Goal: Information Seeking & Learning: Stay updated

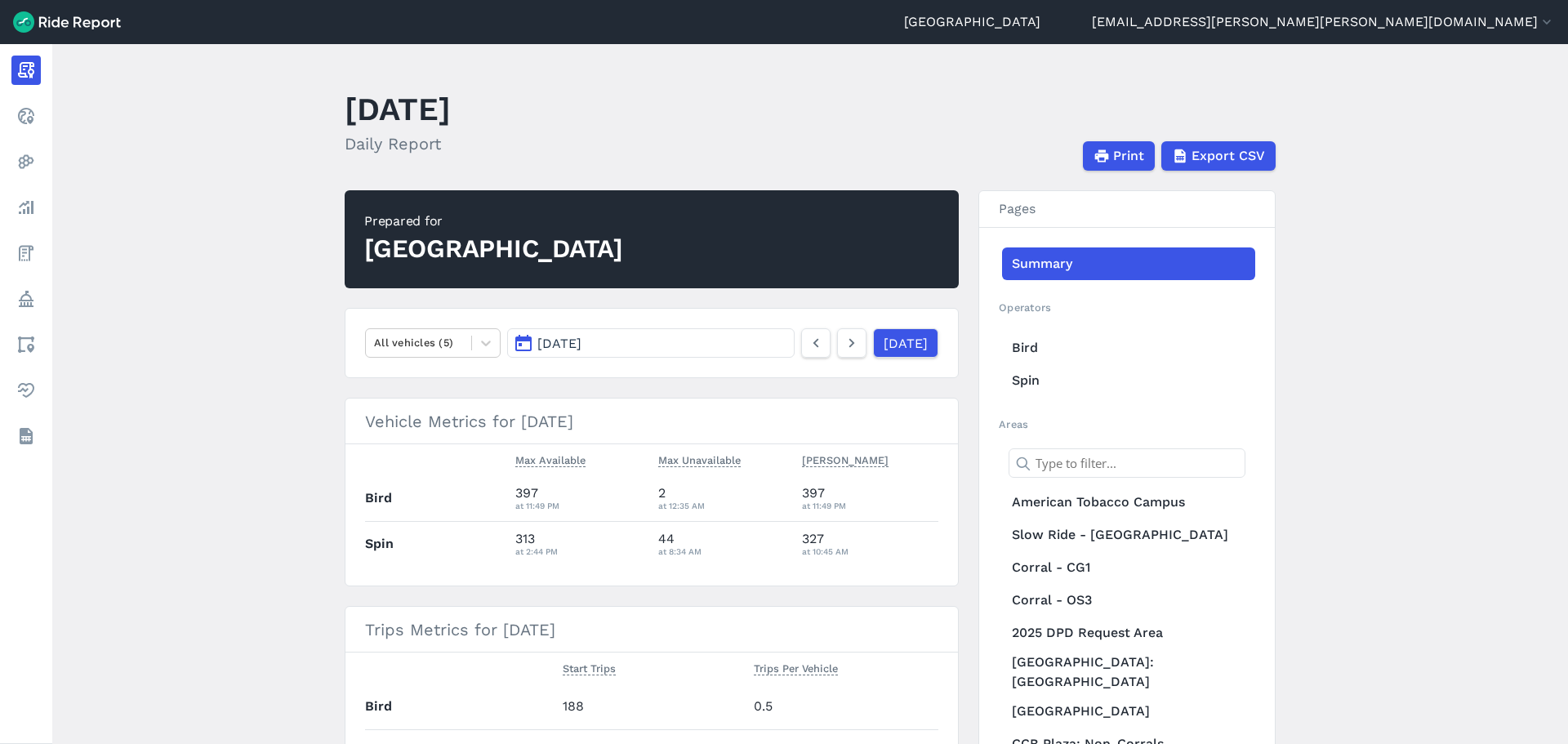
click at [582, 337] on span "[DATE]" at bounding box center [559, 343] width 44 height 16
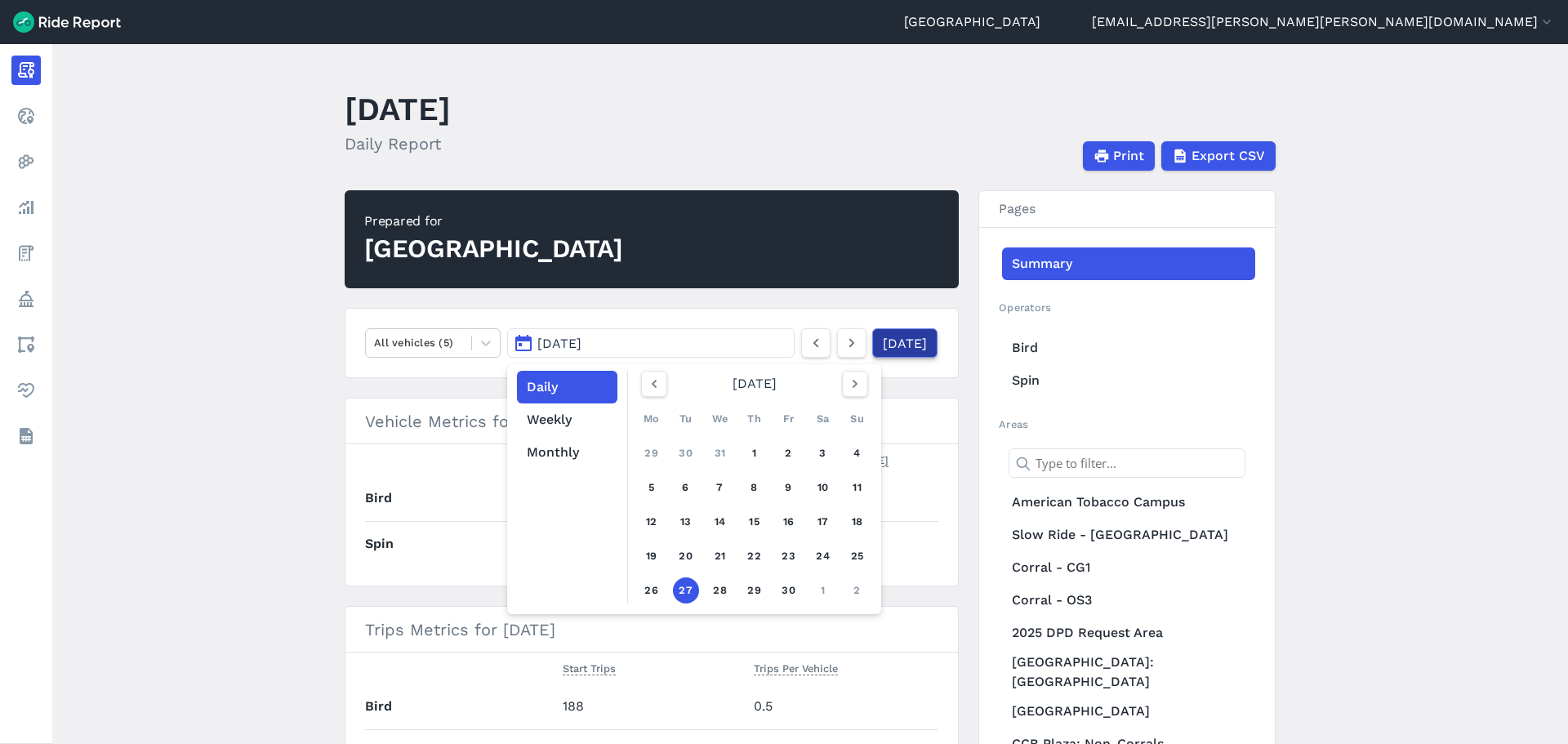
click at [911, 342] on link "[DATE]" at bounding box center [905, 343] width 65 height 30
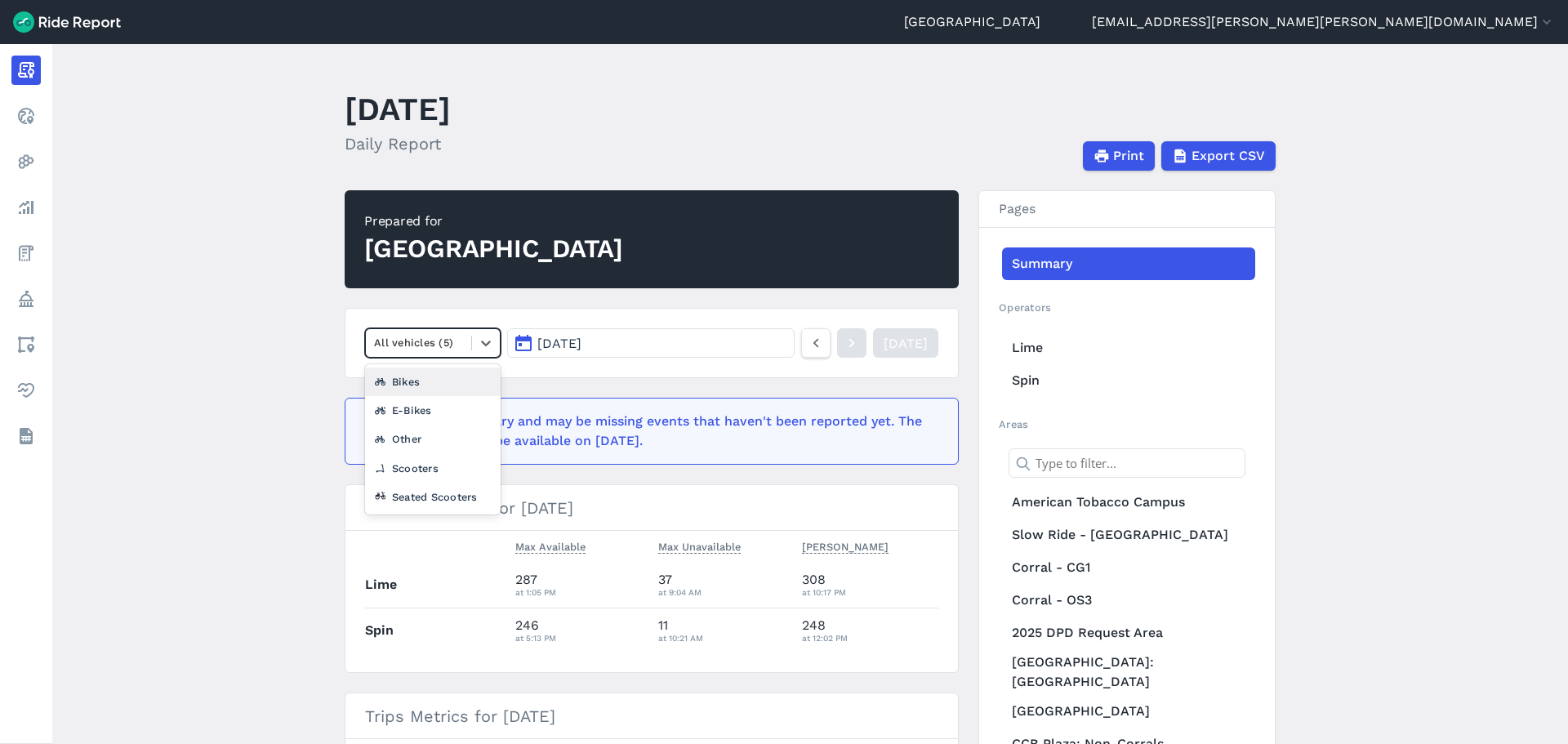
click at [462, 345] on div "All vehicles (5)" at bounding box center [419, 342] width 105 height 26
click at [418, 402] on div "E-Bikes" at bounding box center [433, 410] width 136 height 29
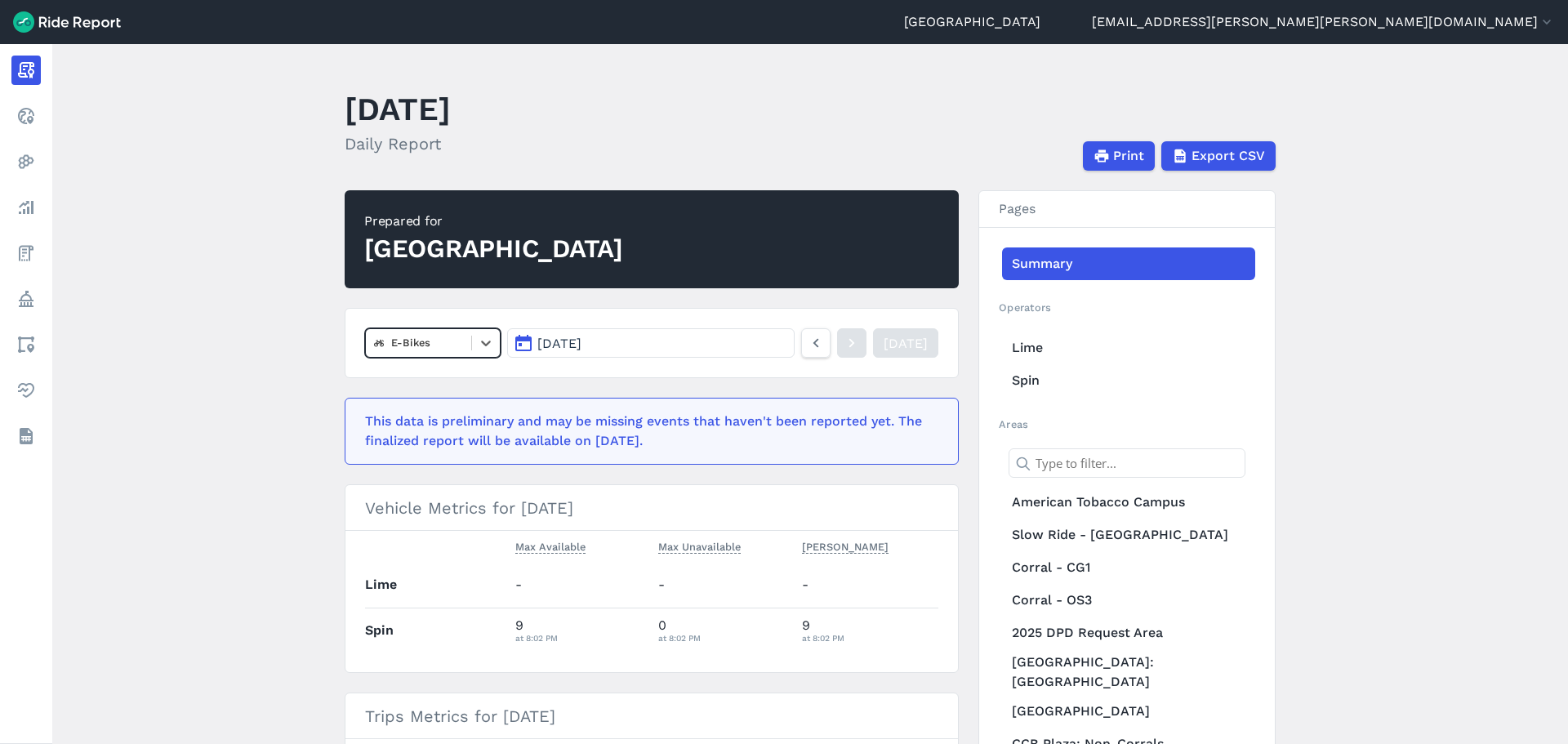
click at [219, 345] on main "[DATE] Daily Report Print Export CSV Prepared for Durham option E-Bikes, select…" at bounding box center [810, 393] width 1515 height 699
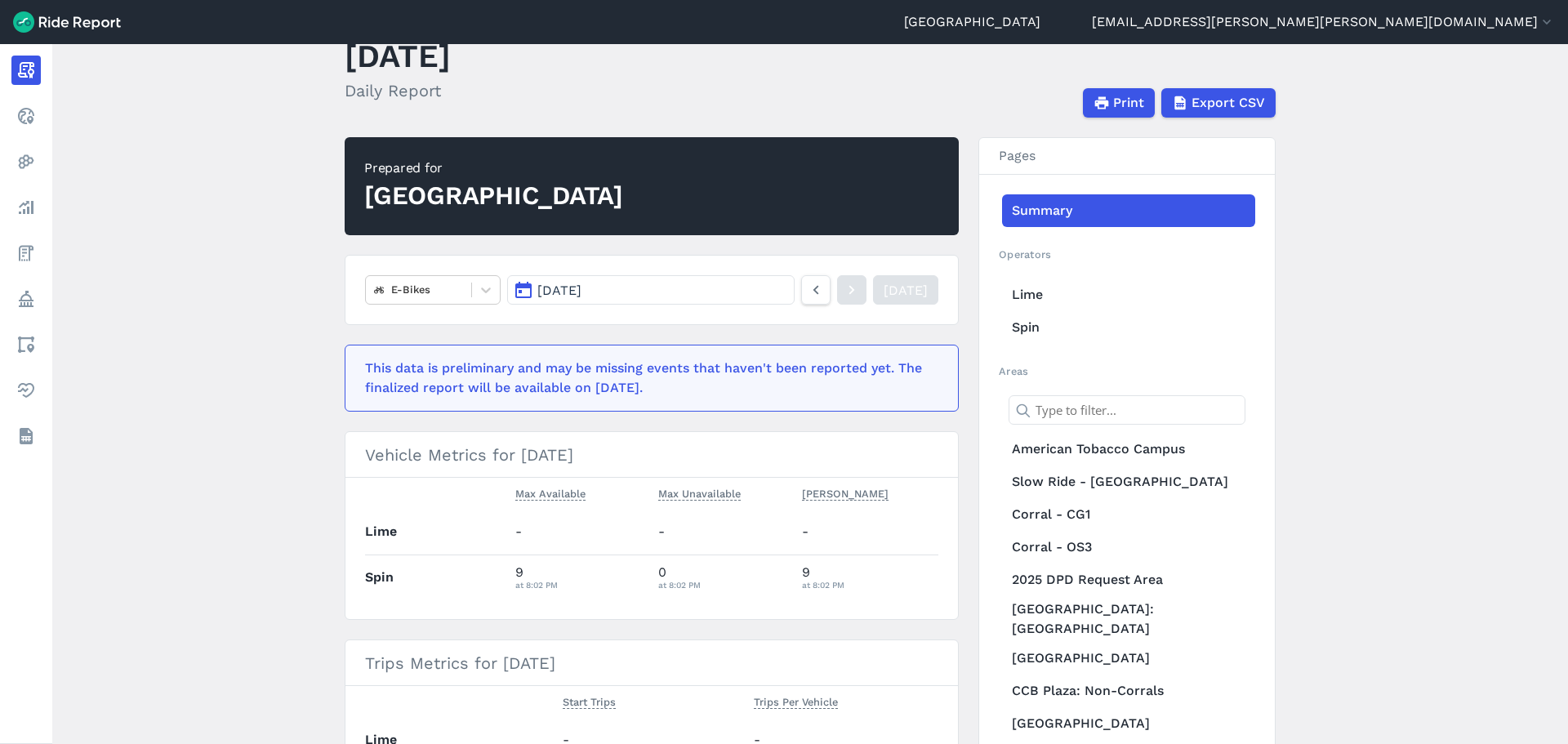
scroll to position [81, 0]
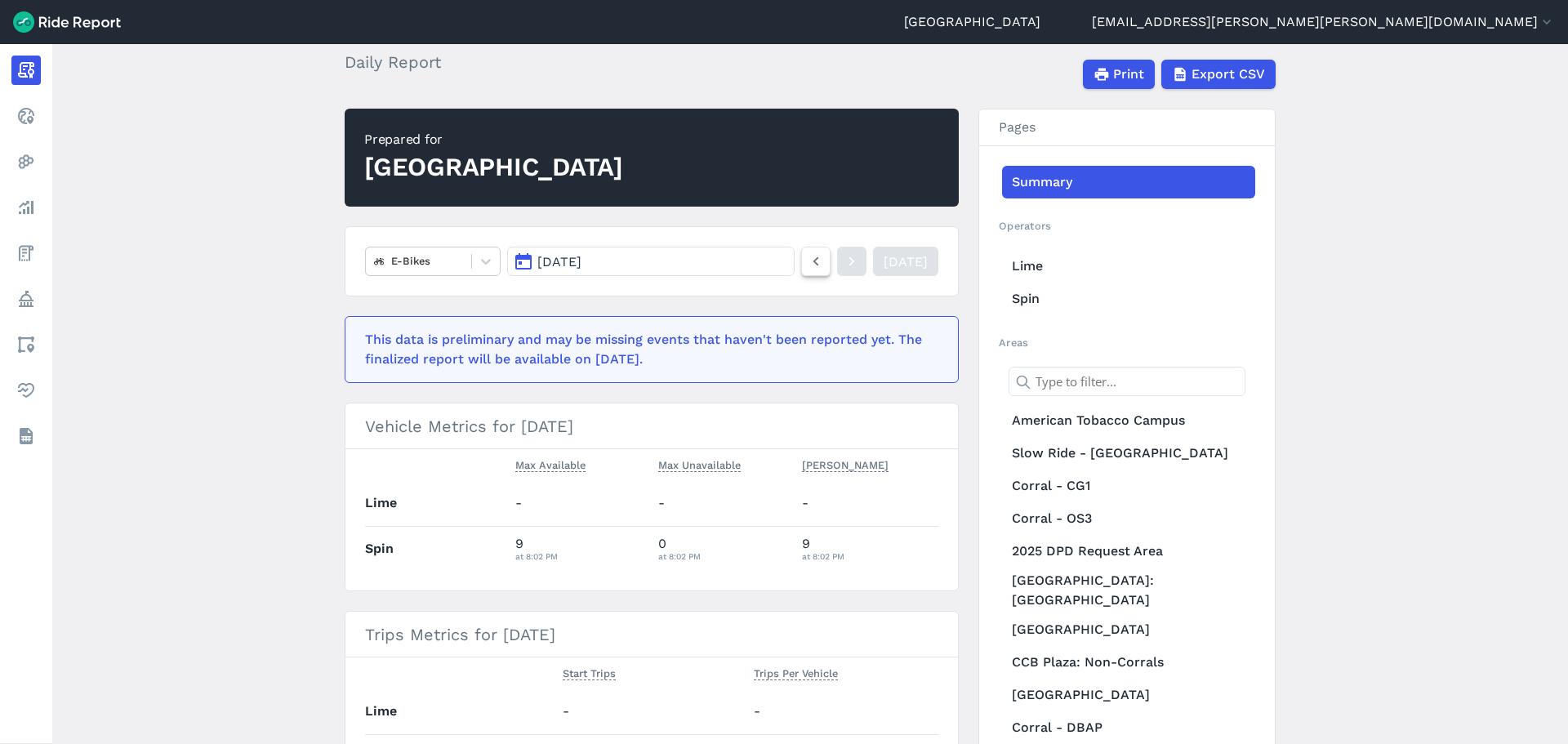
click at [807, 260] on icon at bounding box center [816, 261] width 18 height 20
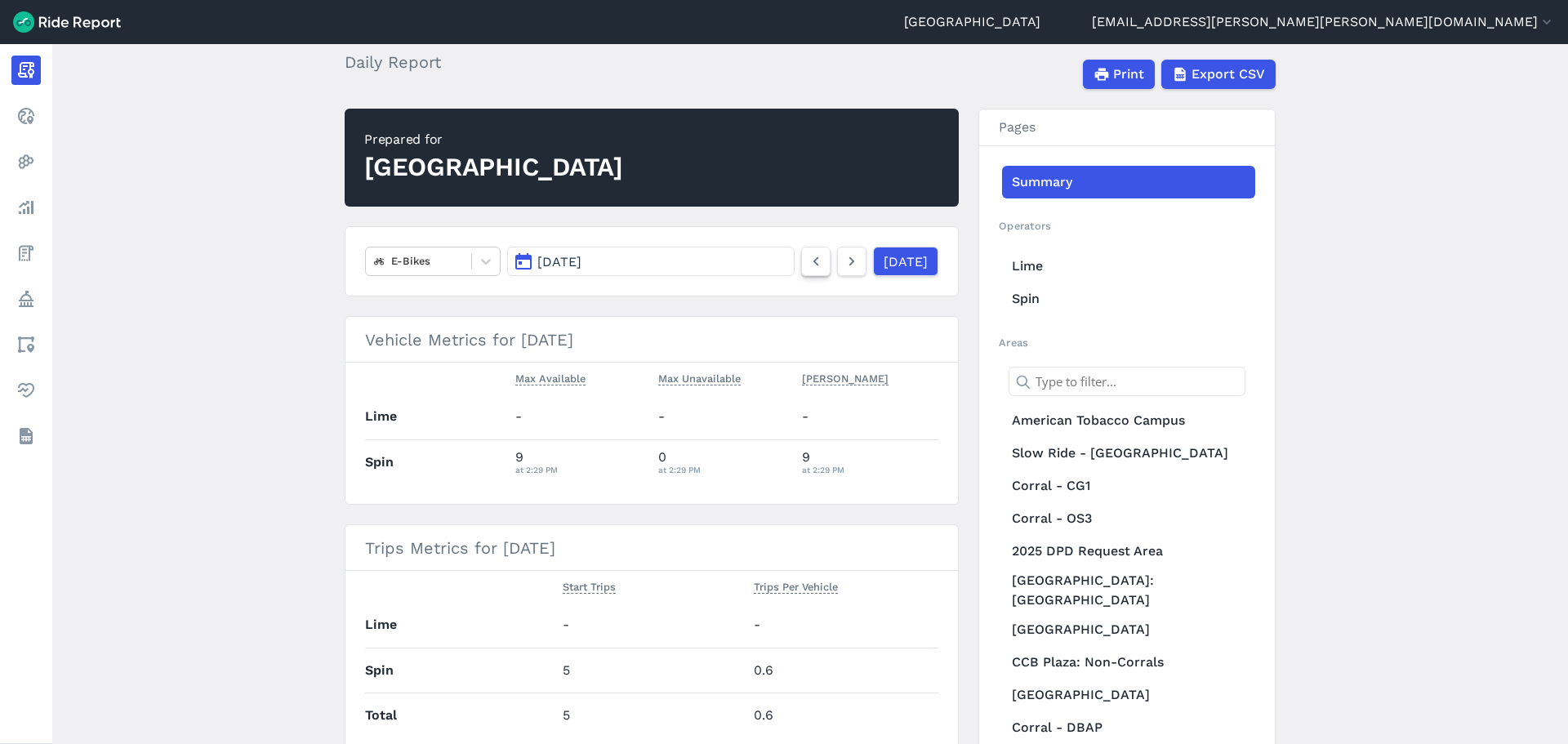
click at [807, 260] on icon at bounding box center [816, 261] width 18 height 20
click at [837, 259] on link at bounding box center [851, 262] width 30 height 30
click at [300, 241] on main "[DATE] Daily Report Print Export CSV Prepared for [GEOGRAPHIC_DATA] E-Bikes [DA…" at bounding box center [810, 393] width 1515 height 699
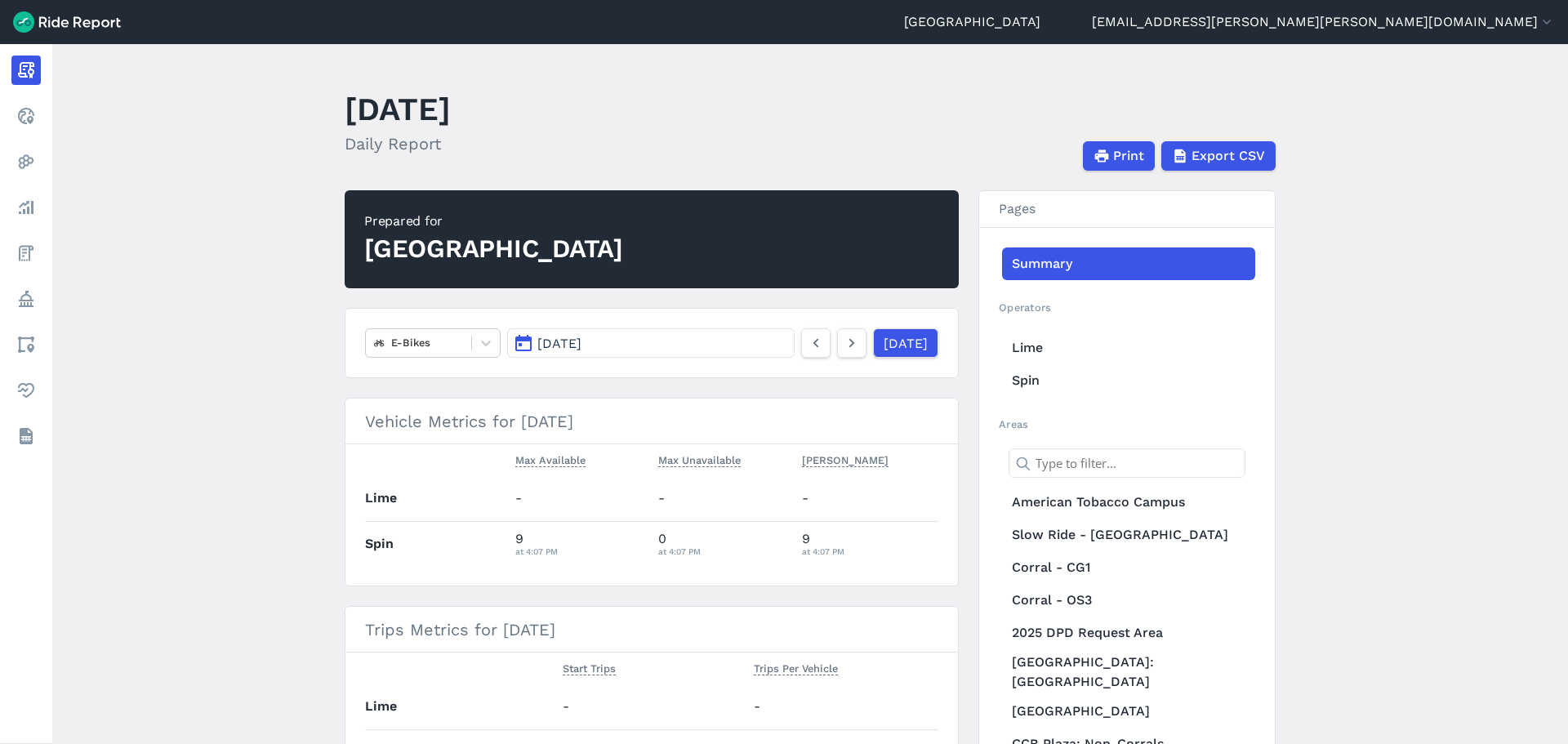
click at [159, 268] on main "[DATE] Daily Report Print Export CSV Prepared for [GEOGRAPHIC_DATA] E-Bikes [DA…" at bounding box center [810, 393] width 1515 height 699
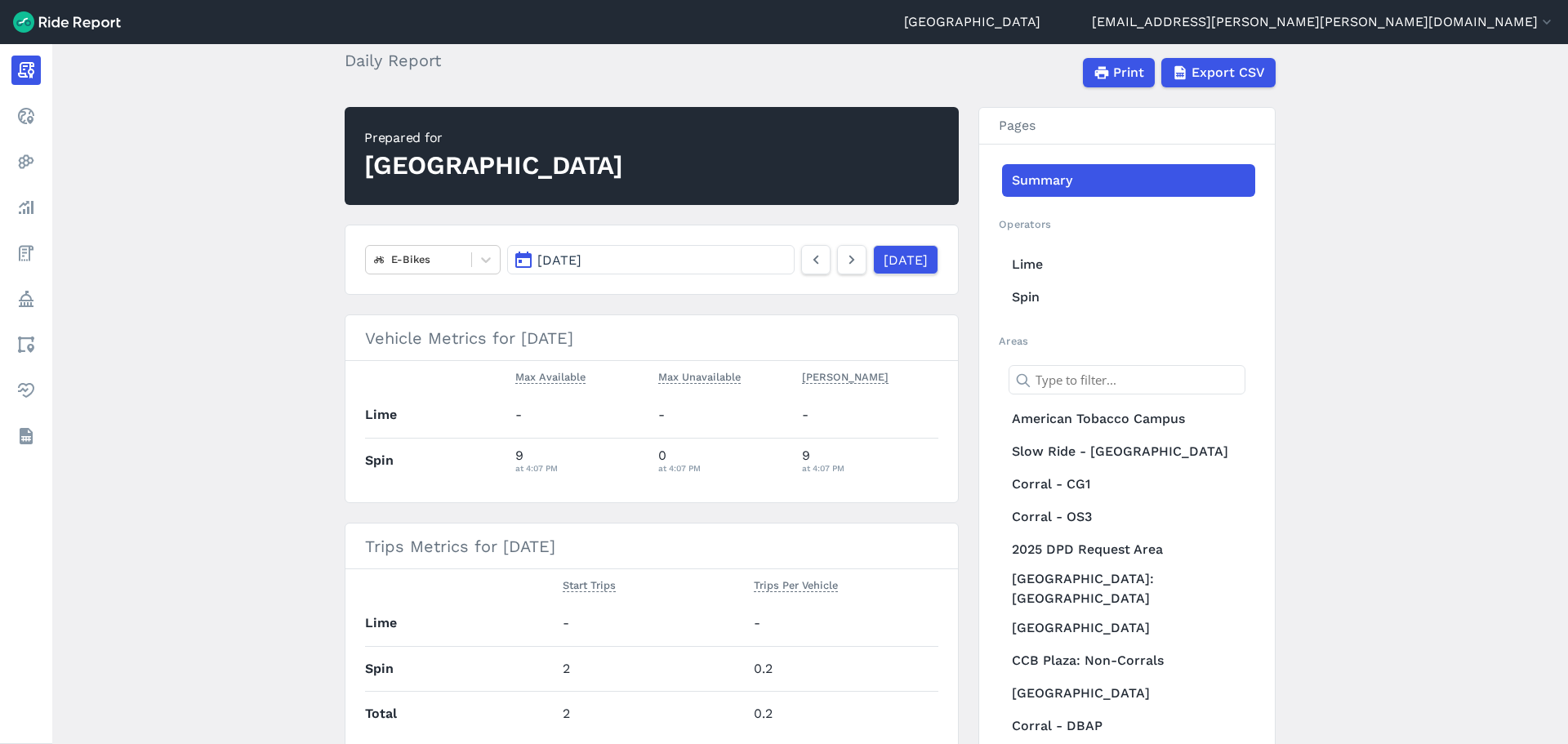
scroll to position [81, 0]
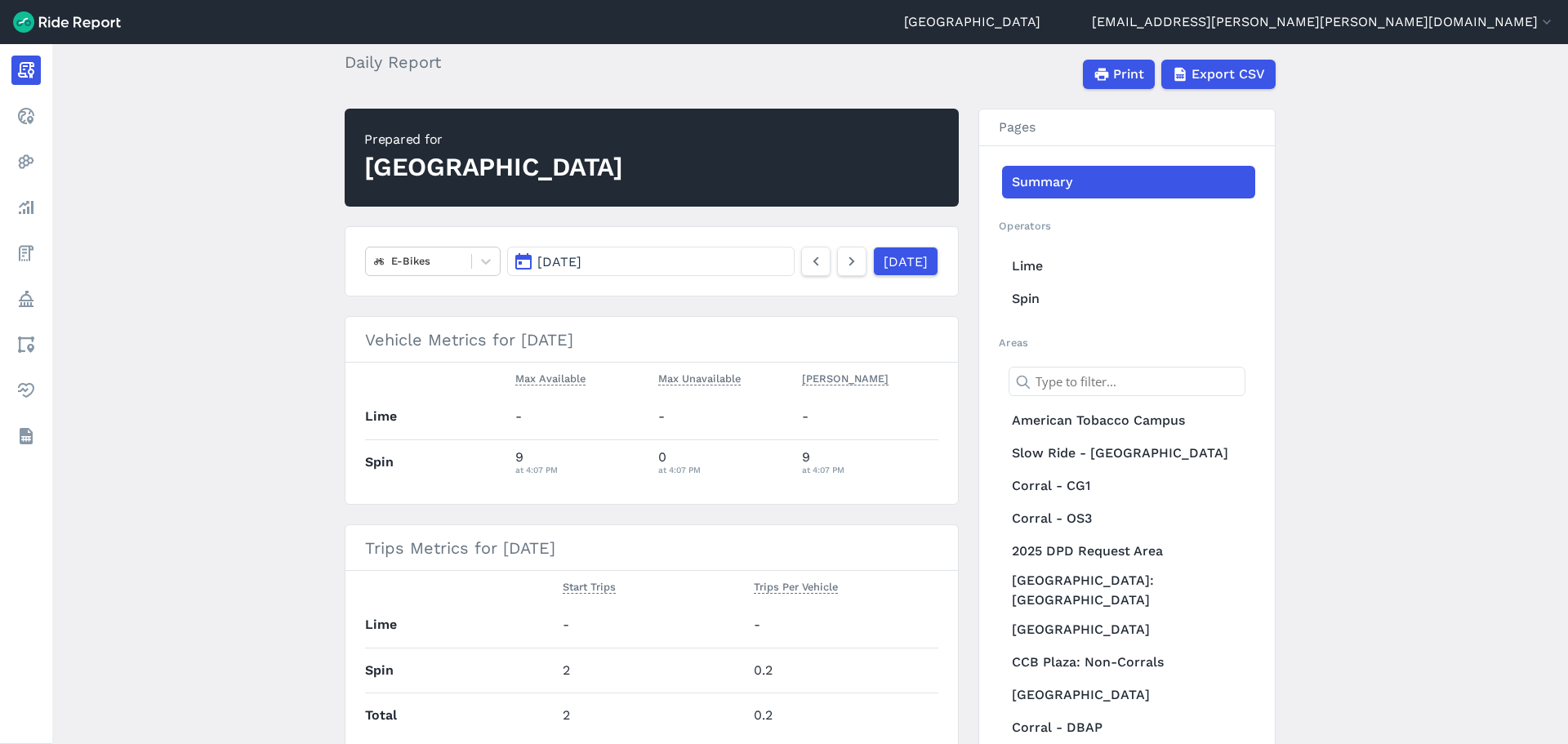
click at [264, 242] on main "[DATE] Daily Report Print Export CSV Prepared for [GEOGRAPHIC_DATA] E-Bikes [DA…" at bounding box center [810, 393] width 1515 height 699
click at [234, 252] on main "[DATE] Daily Report Print Export CSV Prepared for [GEOGRAPHIC_DATA] E-Bikes [DA…" at bounding box center [810, 393] width 1515 height 699
click at [1321, 374] on main "[DATE] Daily Report Print Export CSV Prepared for [GEOGRAPHIC_DATA] E-Bikes [DA…" at bounding box center [810, 393] width 1515 height 699
click at [1391, 226] on main "[DATE] Daily Report Print Export CSV Prepared for [GEOGRAPHIC_DATA] E-Bikes [DA…" at bounding box center [810, 393] width 1515 height 699
click at [1417, 261] on main "[DATE] Daily Report Print Export CSV Prepared for [GEOGRAPHIC_DATA] E-Bikes [DA…" at bounding box center [810, 393] width 1515 height 699
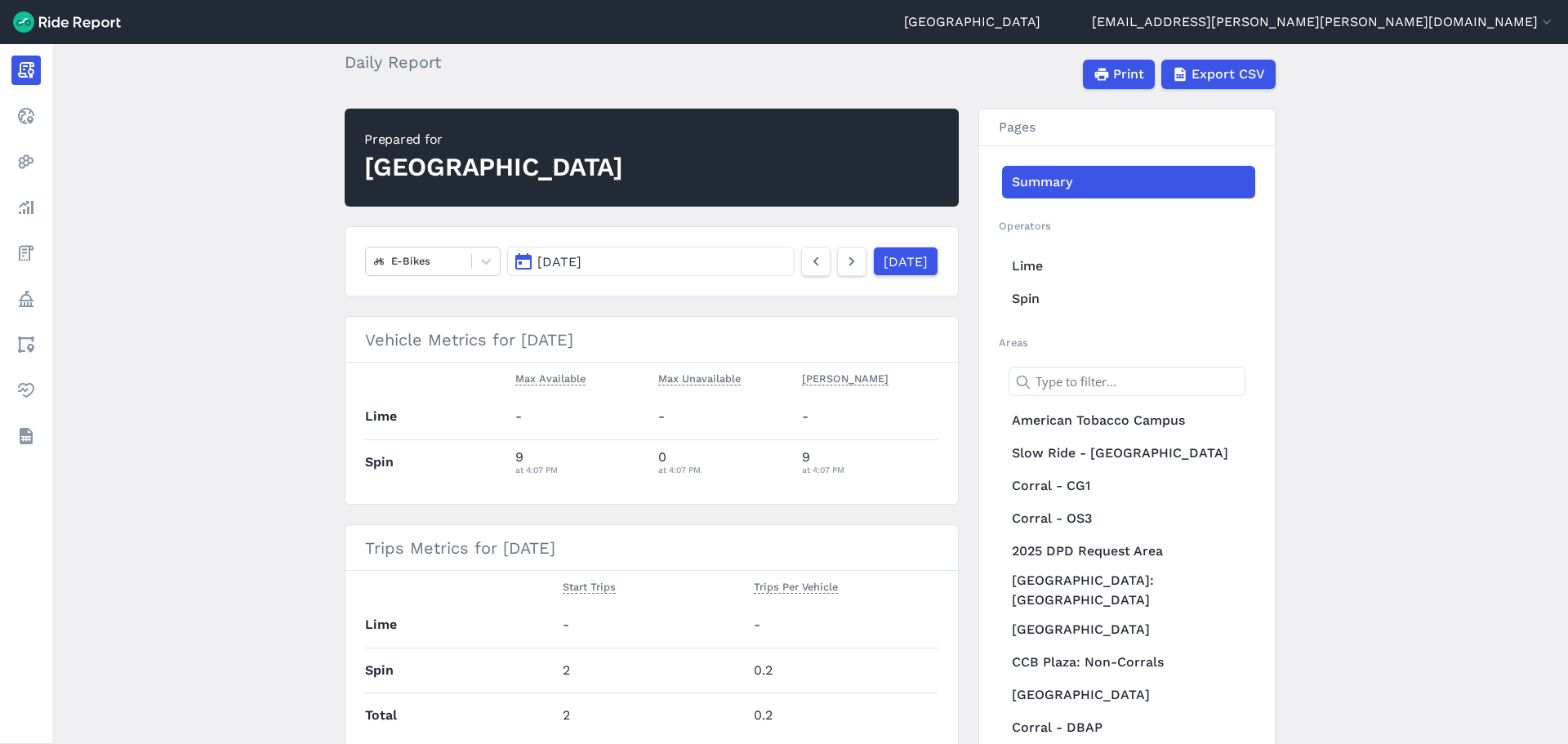
click at [1404, 186] on main "[DATE] Daily Report Print Export CSV Prepared for [GEOGRAPHIC_DATA] E-Bikes [DA…" at bounding box center [810, 393] width 1515 height 699
click at [1412, 173] on main "[DATE] Daily Report Print Export CSV Prepared for [GEOGRAPHIC_DATA] E-Bikes [DA…" at bounding box center [810, 393] width 1515 height 699
